Goal: Information Seeking & Learning: Learn about a topic

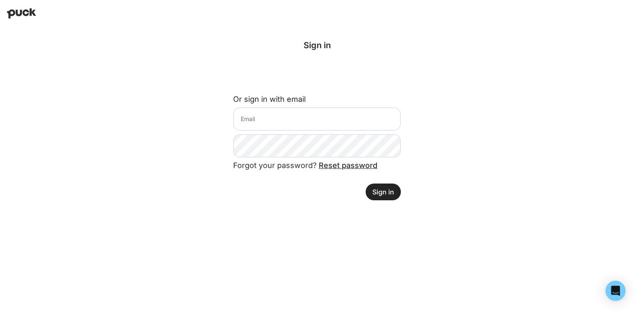
click at [30, 13] on img at bounding box center [21, 13] width 29 height 10
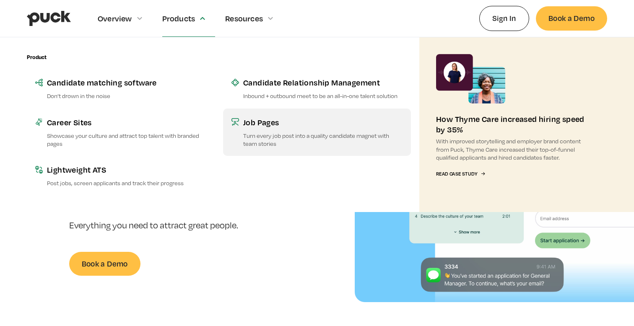
click at [249, 135] on p "Turn every job post into a quality candidate magnet with team stories" at bounding box center [322, 140] width 159 height 16
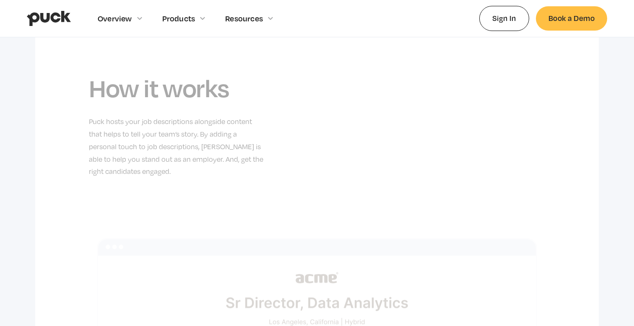
scroll to position [436, 0]
